Goal: Transaction & Acquisition: Book appointment/travel/reservation

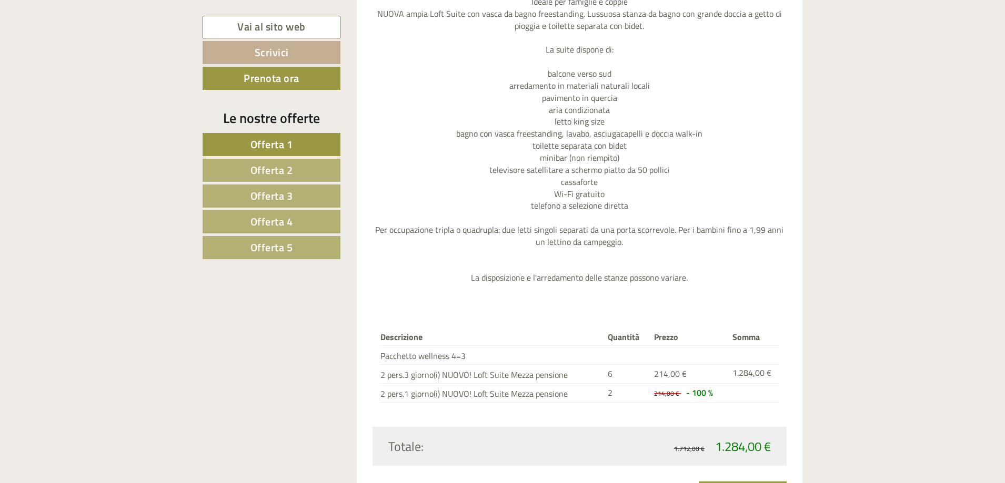
scroll to position [3306, 0]
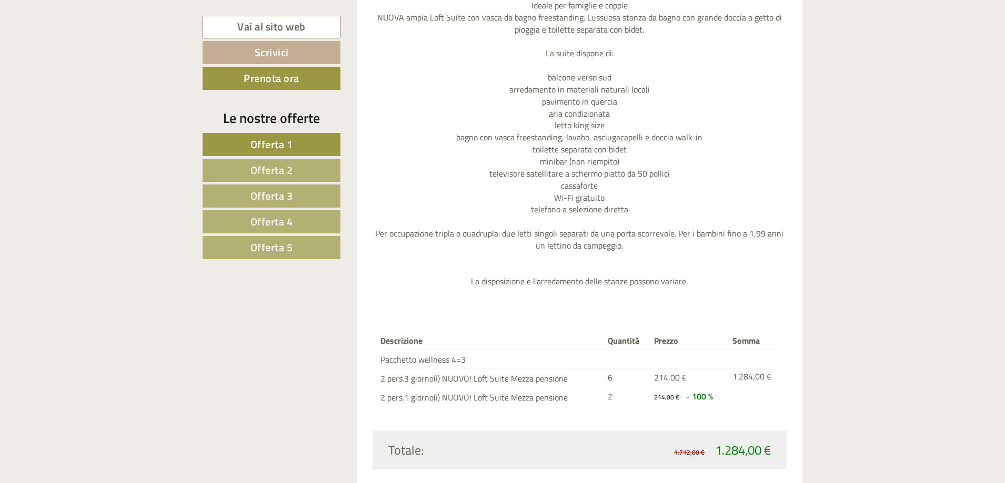
click at [287, 248] on span "Offerta 5" at bounding box center [271, 247] width 43 height 16
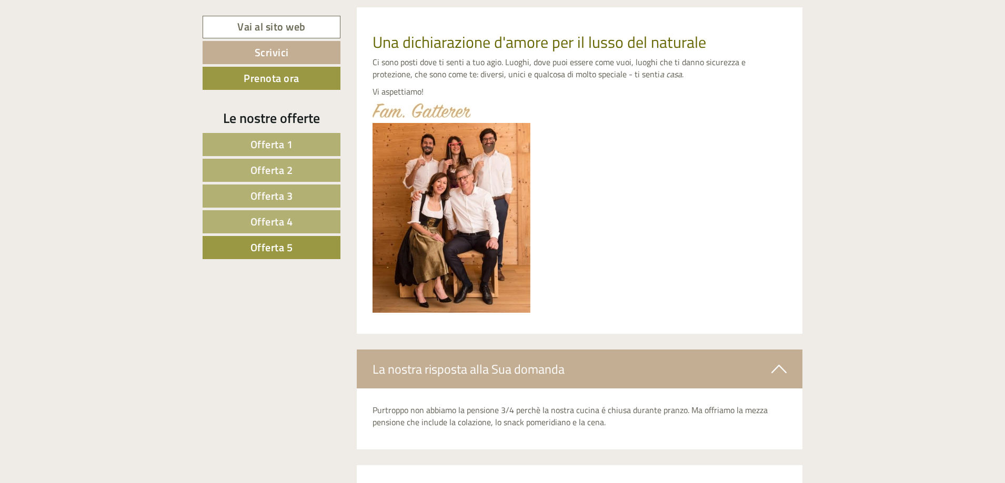
scroll to position [524, 0]
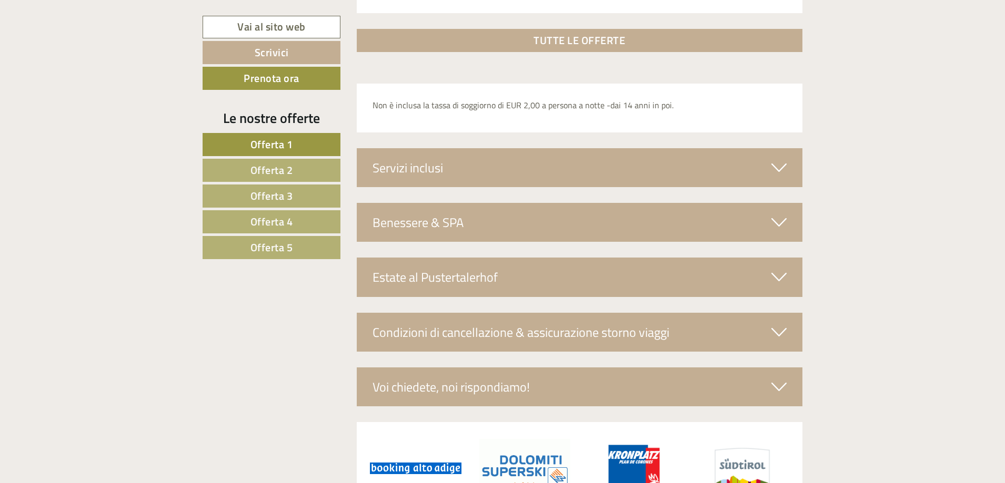
scroll to position [3885, 0]
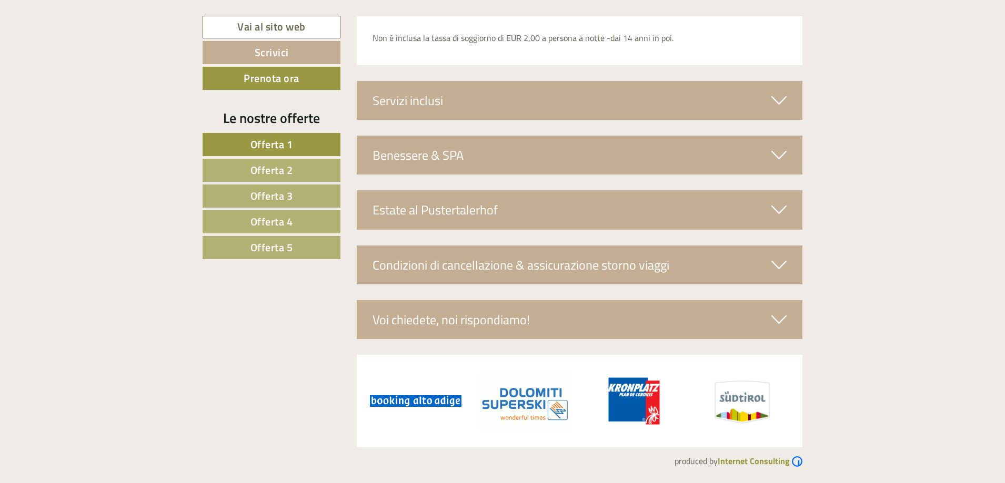
click at [554, 318] on div "Voi chiedete, noi rispondiamo!" at bounding box center [580, 319] width 446 height 39
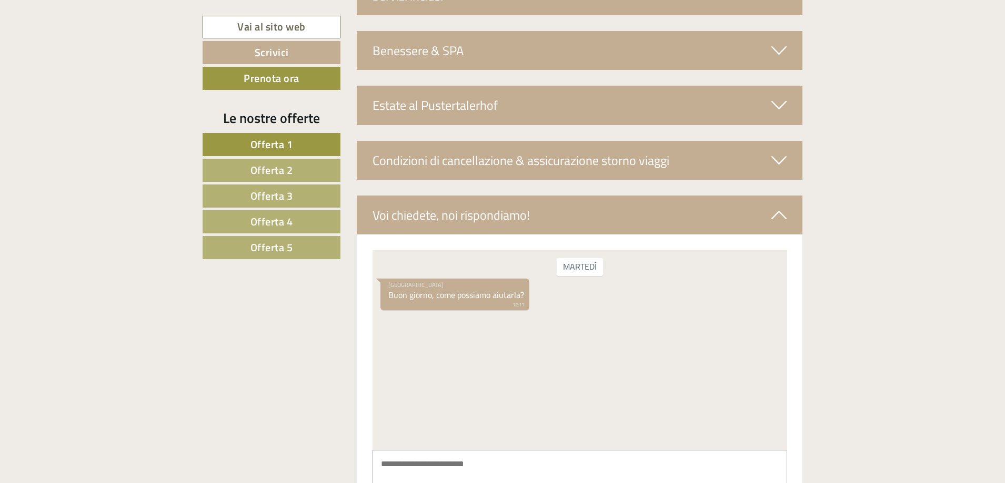
scroll to position [3990, 0]
click at [435, 321] on div "martedì Hotel Pustertalerhof Buon giorno, come possiamo aiutarla? 12:11" at bounding box center [579, 350] width 414 height 200
click at [428, 459] on textarea at bounding box center [579, 476] width 414 height 53
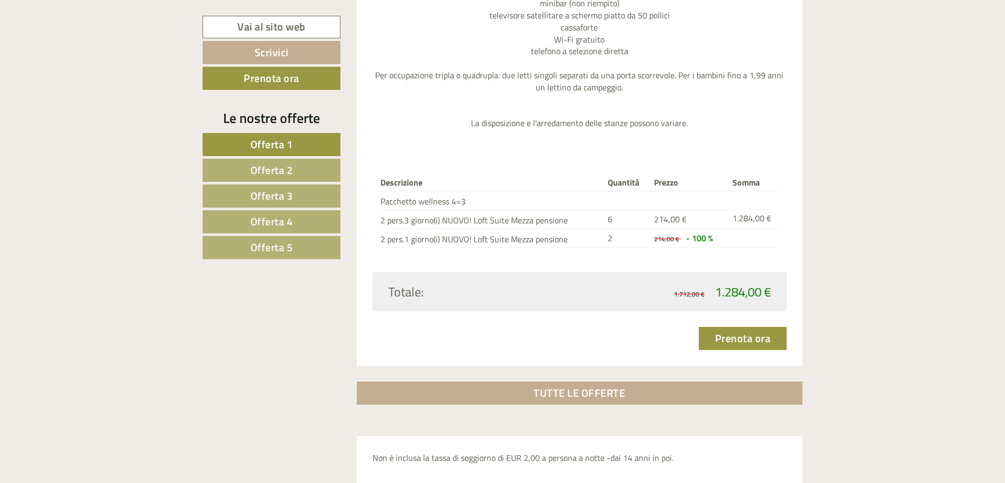
scroll to position [3464, 0]
click at [287, 256] on link "Offerta 5" at bounding box center [271, 247] width 138 height 23
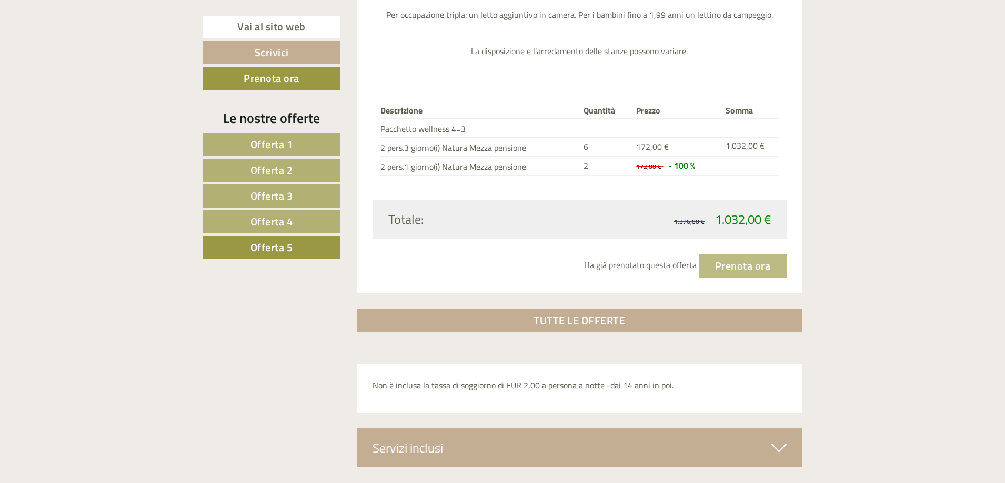
scroll to position [1576, 0]
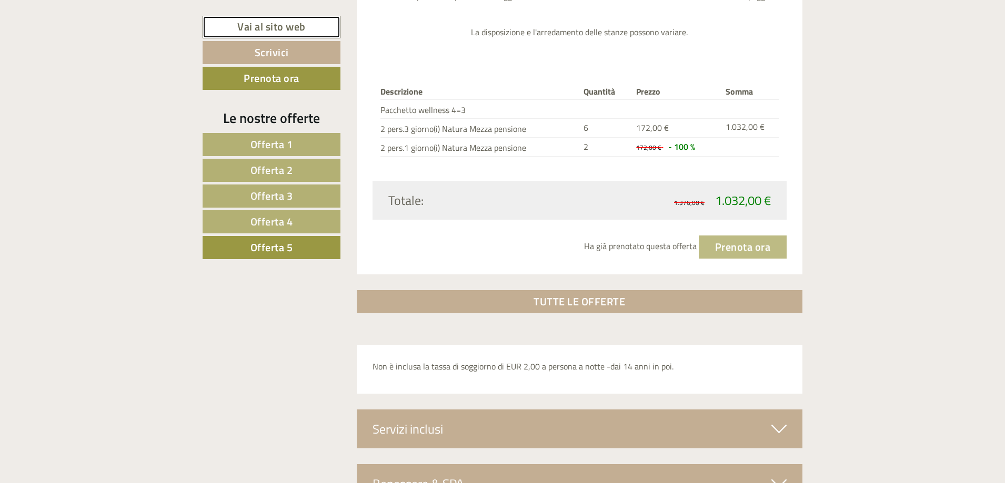
click at [322, 22] on link "Vai al sito web" at bounding box center [271, 27] width 138 height 23
